Goal: Transaction & Acquisition: Purchase product/service

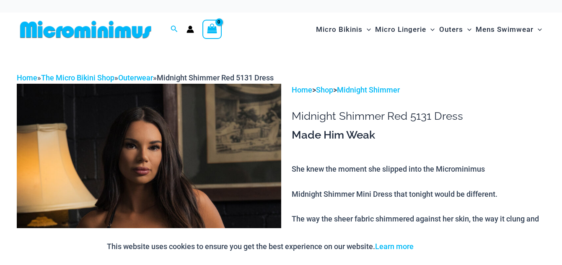
type input "**********"
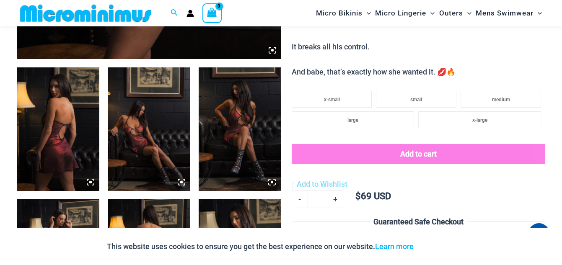
scroll to position [418, 0]
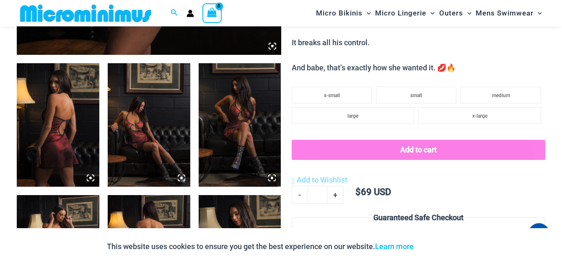
click at [113, 140] on img at bounding box center [149, 125] width 83 height 124
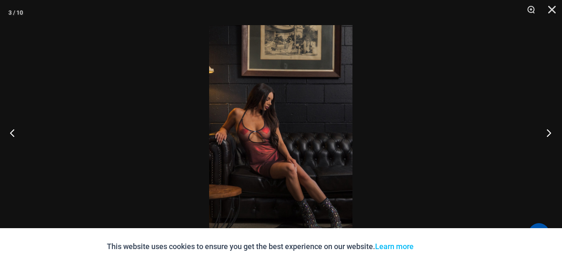
click at [549, 132] on button "Next" at bounding box center [546, 133] width 31 height 42
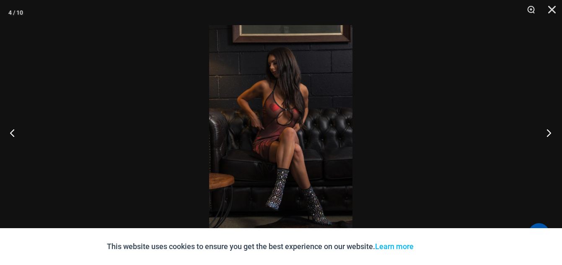
click at [549, 132] on button "Next" at bounding box center [546, 133] width 31 height 42
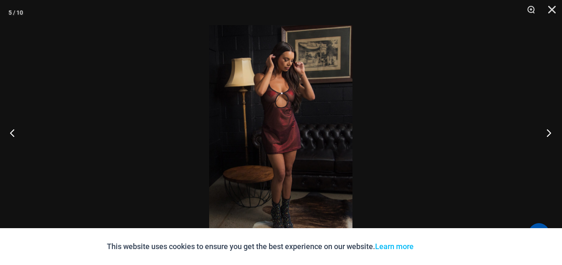
click at [549, 132] on button "Next" at bounding box center [546, 133] width 31 height 42
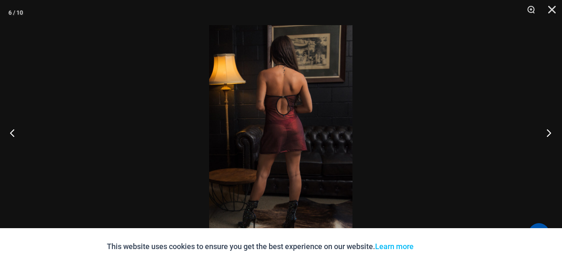
click at [549, 132] on button "Next" at bounding box center [546, 133] width 31 height 42
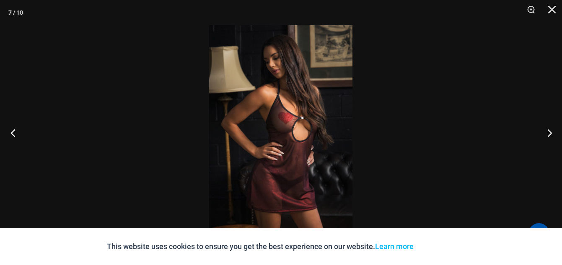
click at [12, 131] on button "Previous" at bounding box center [15, 133] width 31 height 42
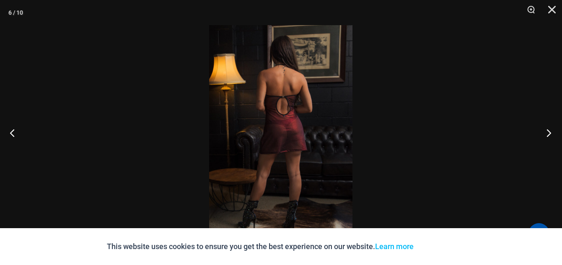
click at [548, 131] on button "Next" at bounding box center [546, 133] width 31 height 42
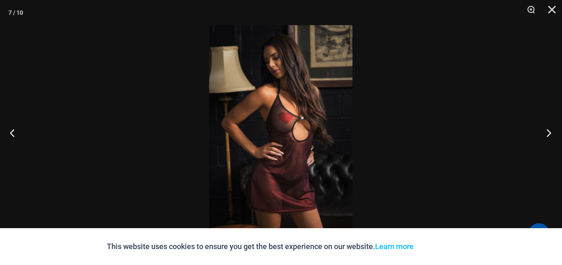
click at [548, 131] on button "Next" at bounding box center [546, 133] width 31 height 42
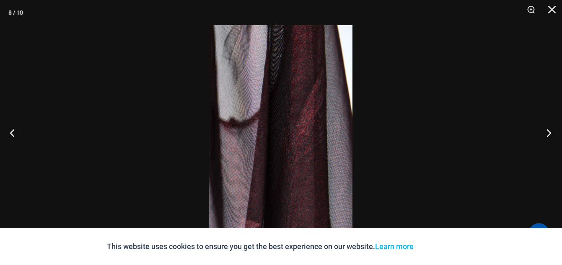
click at [548, 131] on button "Next" at bounding box center [546, 133] width 31 height 42
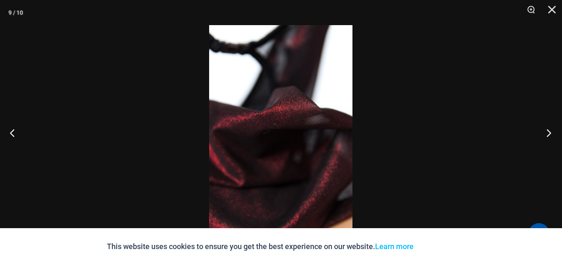
click at [548, 131] on button "Next" at bounding box center [546, 133] width 31 height 42
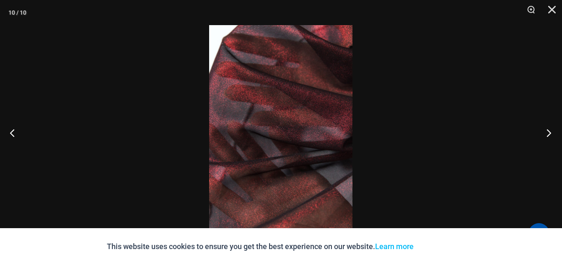
click at [548, 131] on button "Next" at bounding box center [546, 133] width 31 height 42
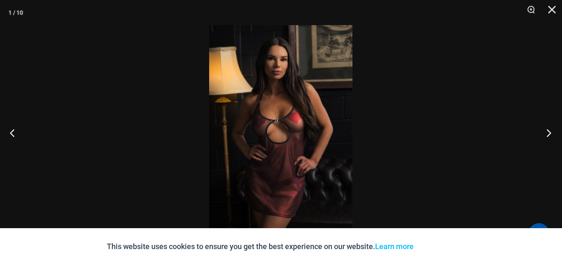
click at [548, 131] on button "Next" at bounding box center [546, 133] width 31 height 42
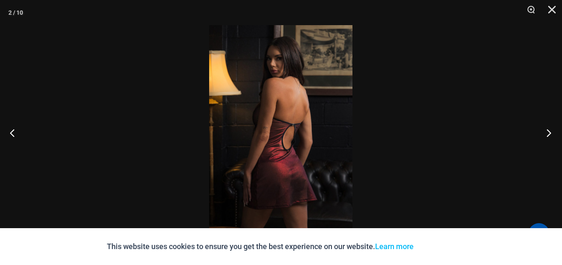
click at [548, 131] on button "Next" at bounding box center [546, 133] width 31 height 42
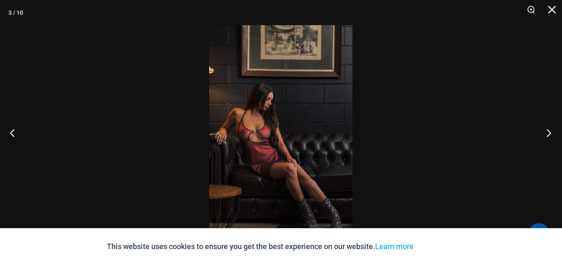
click at [548, 131] on button "Next" at bounding box center [546, 133] width 31 height 42
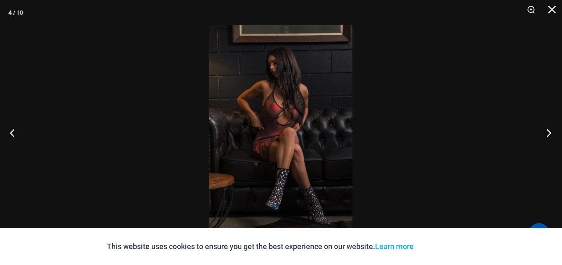
click at [548, 131] on button "Next" at bounding box center [546, 133] width 31 height 42
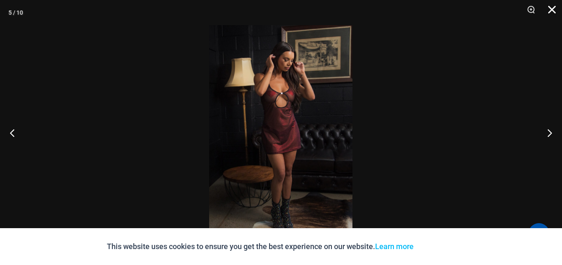
click at [552, 9] on button "Close" at bounding box center [549, 12] width 21 height 25
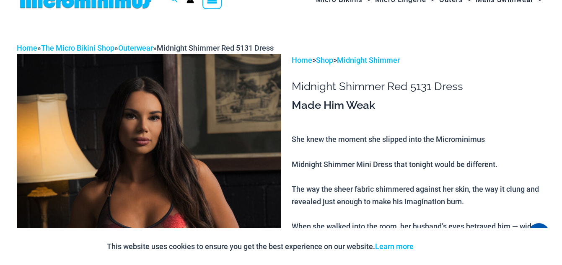
scroll to position [0, 0]
